Goal: Task Accomplishment & Management: Manage account settings

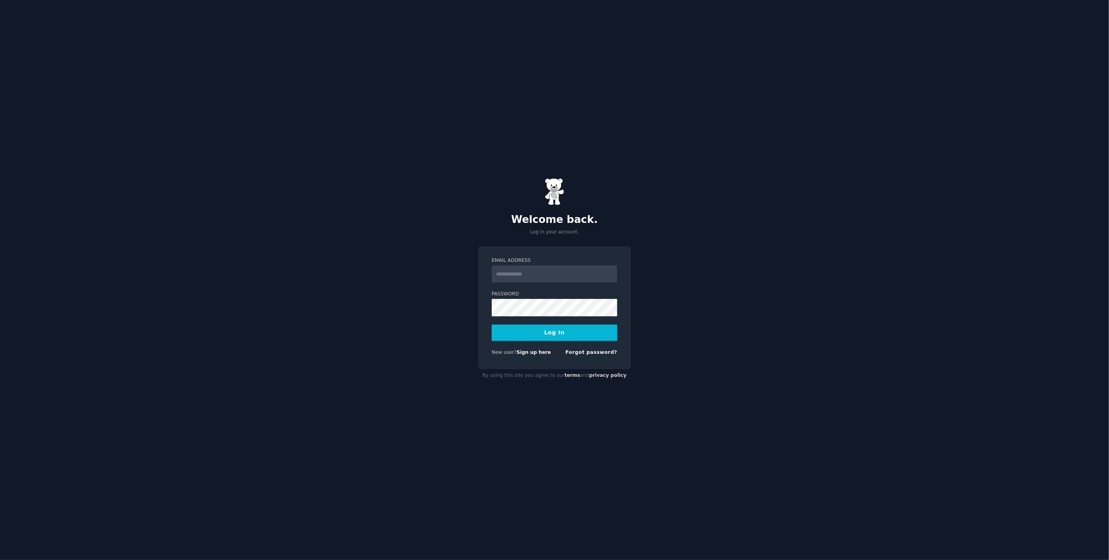
click at [554, 277] on input "Email Address" at bounding box center [555, 274] width 126 height 17
type input "**********"
click at [593, 333] on button "Log In" at bounding box center [555, 333] width 126 height 16
